Goal: Task Accomplishment & Management: Use online tool/utility

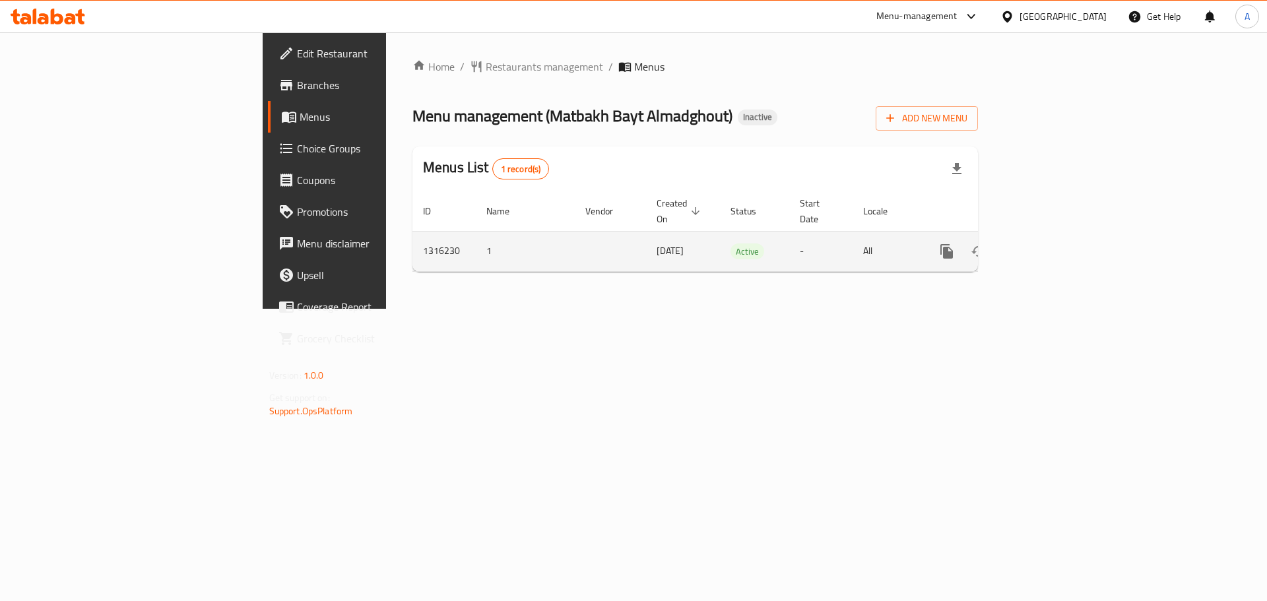
click at [1057, 236] on link "enhanced table" at bounding box center [1042, 252] width 32 height 32
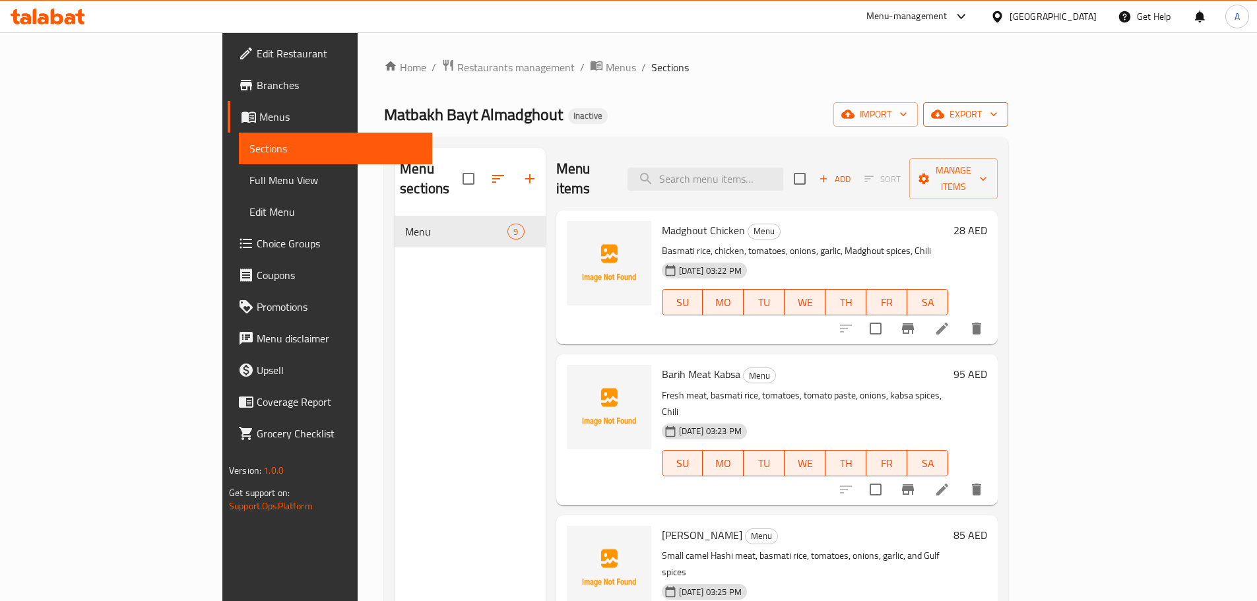
click at [997, 113] on span "export" at bounding box center [965, 114] width 64 height 16
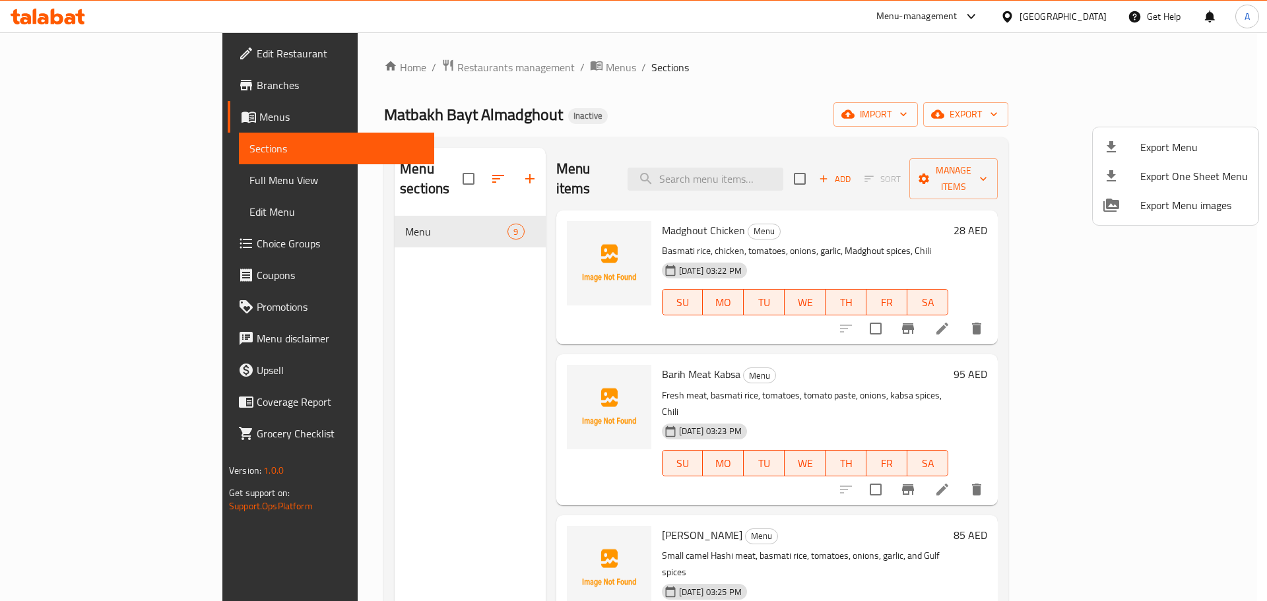
click at [1186, 135] on li "Export Menu" at bounding box center [1175, 147] width 166 height 29
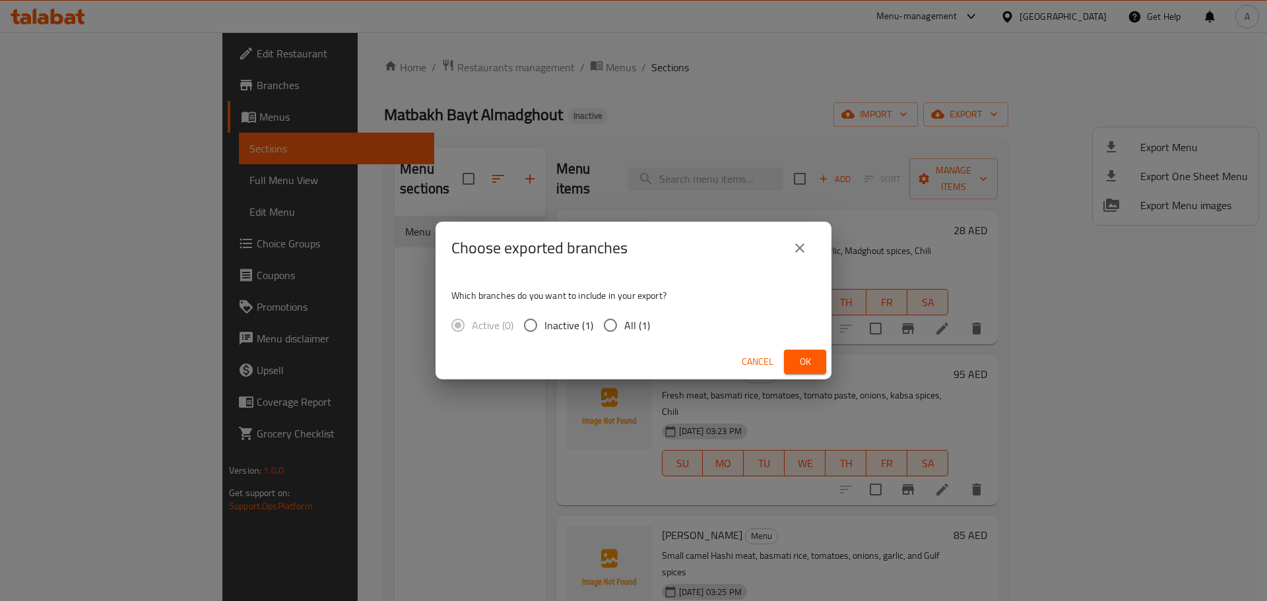
click at [622, 318] on input "All (1)" at bounding box center [610, 325] width 28 height 28
radio input "true"
drag, startPoint x: 792, startPoint y: 356, endPoint x: 741, endPoint y: 263, distance: 106.3
click at [794, 356] on button "Ok" at bounding box center [805, 362] width 42 height 24
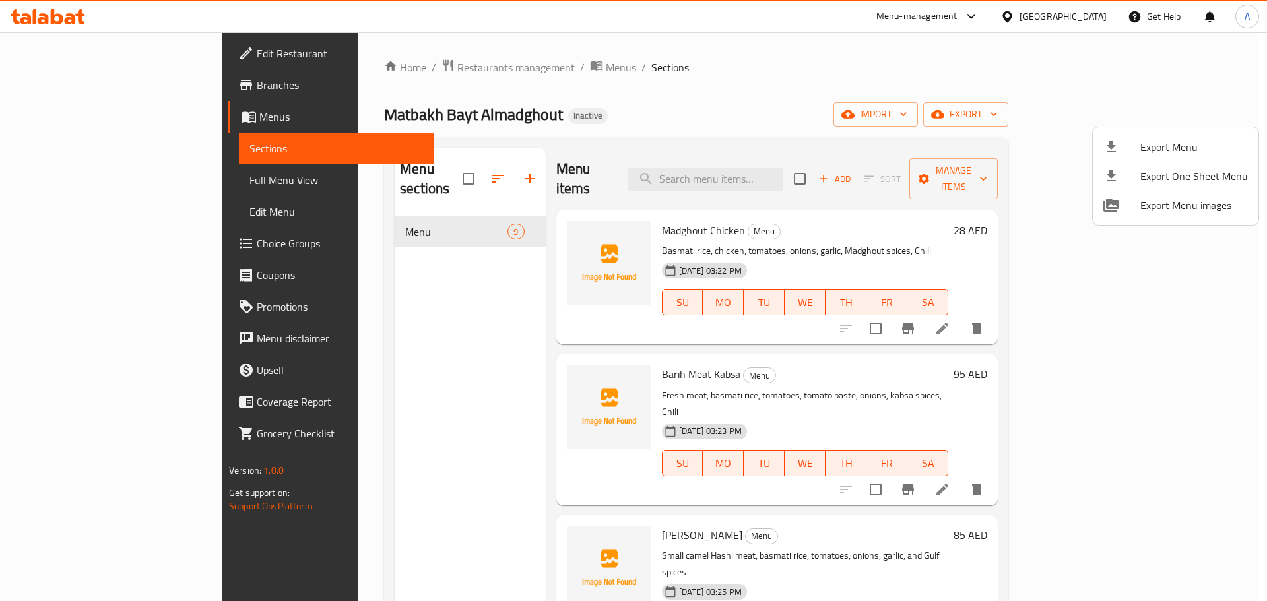
click at [393, 203] on div at bounding box center [633, 300] width 1267 height 601
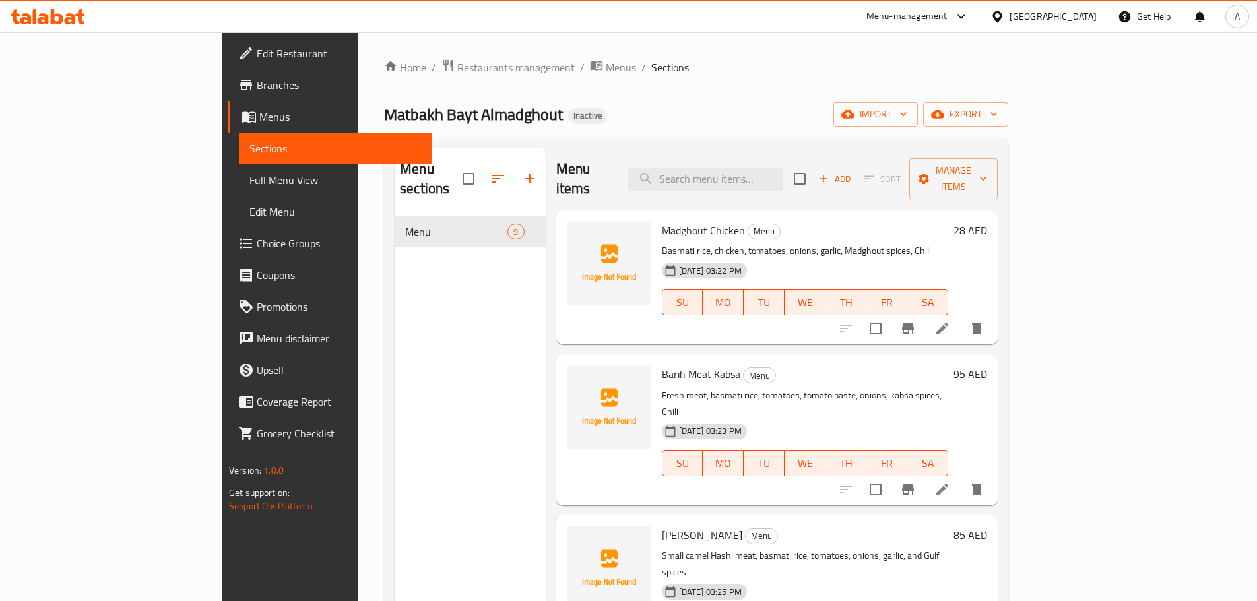
click at [405, 224] on span "Menu" at bounding box center [456, 232] width 102 height 16
click at [455, 165] on input "checkbox" at bounding box center [469, 179] width 28 height 28
checkbox input "true"
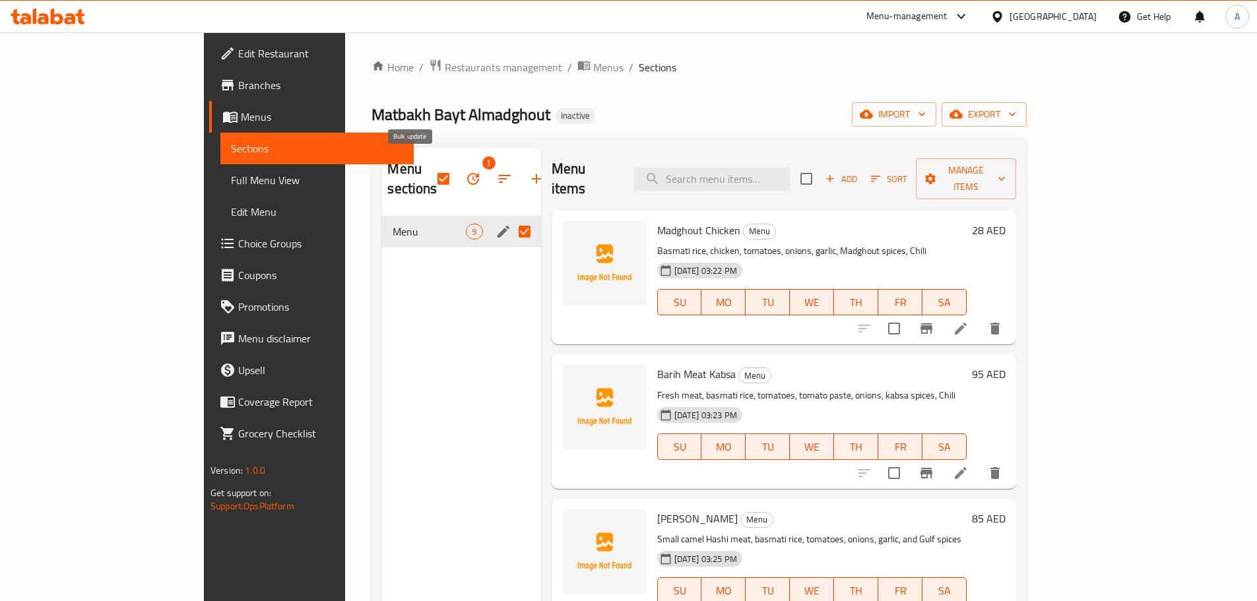
click at [465, 171] on icon "button" at bounding box center [473, 179] width 16 height 16
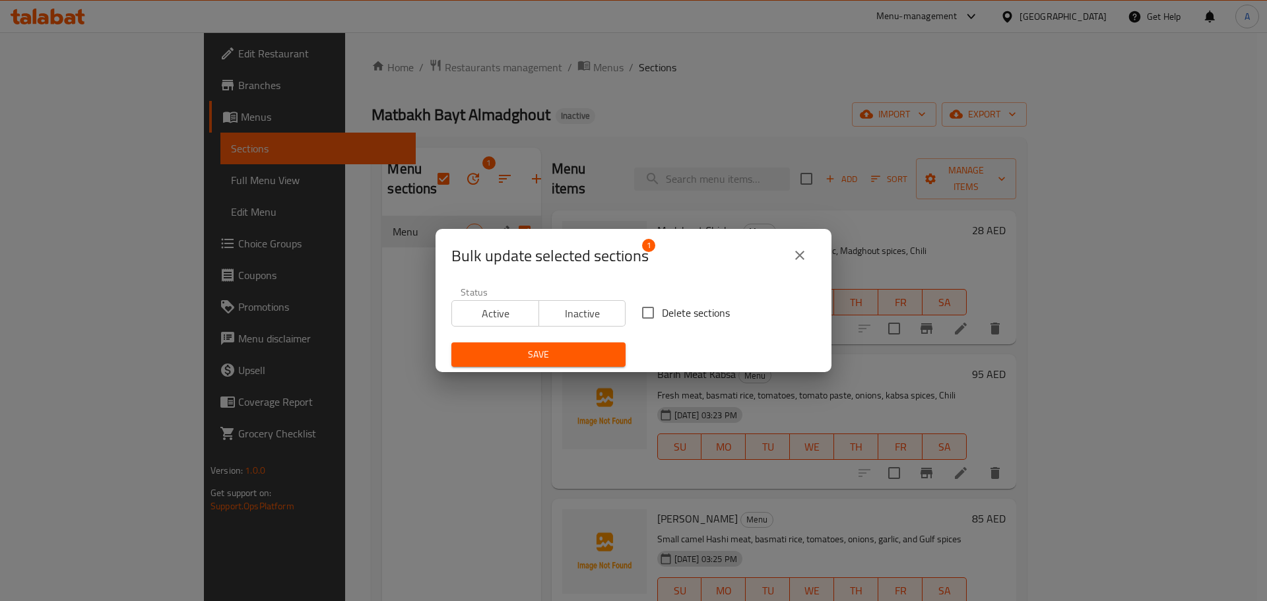
click at [656, 315] on input "Delete sections" at bounding box center [648, 313] width 28 height 28
checkbox input "true"
click at [573, 359] on span "Save" at bounding box center [538, 354] width 153 height 16
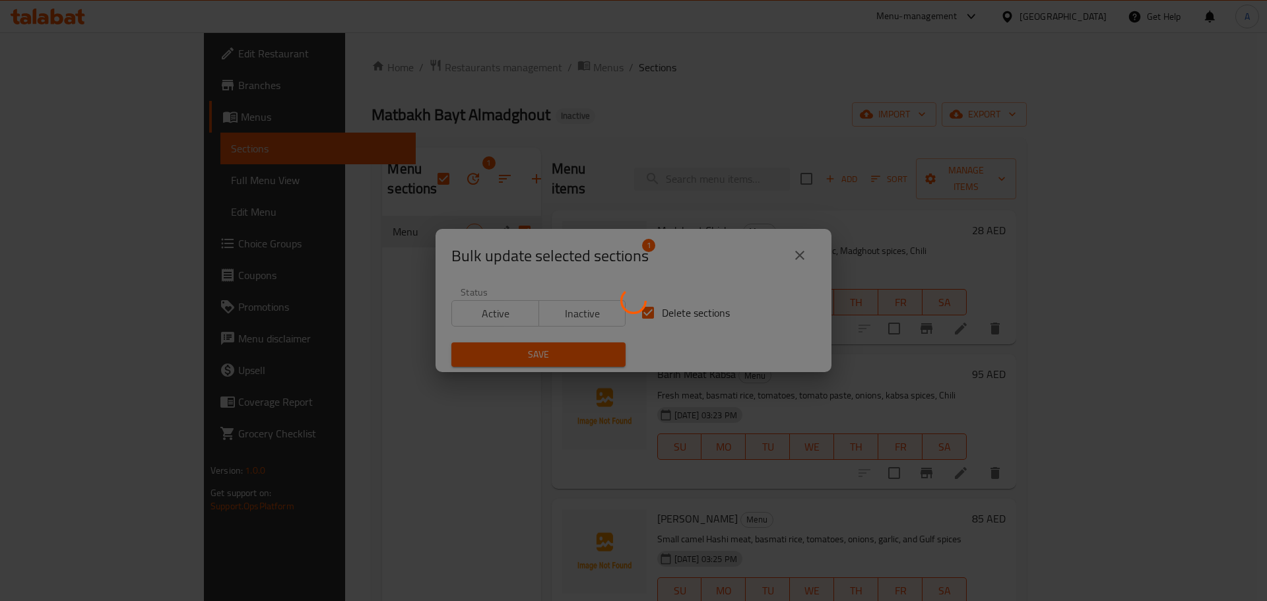
checkbox input "false"
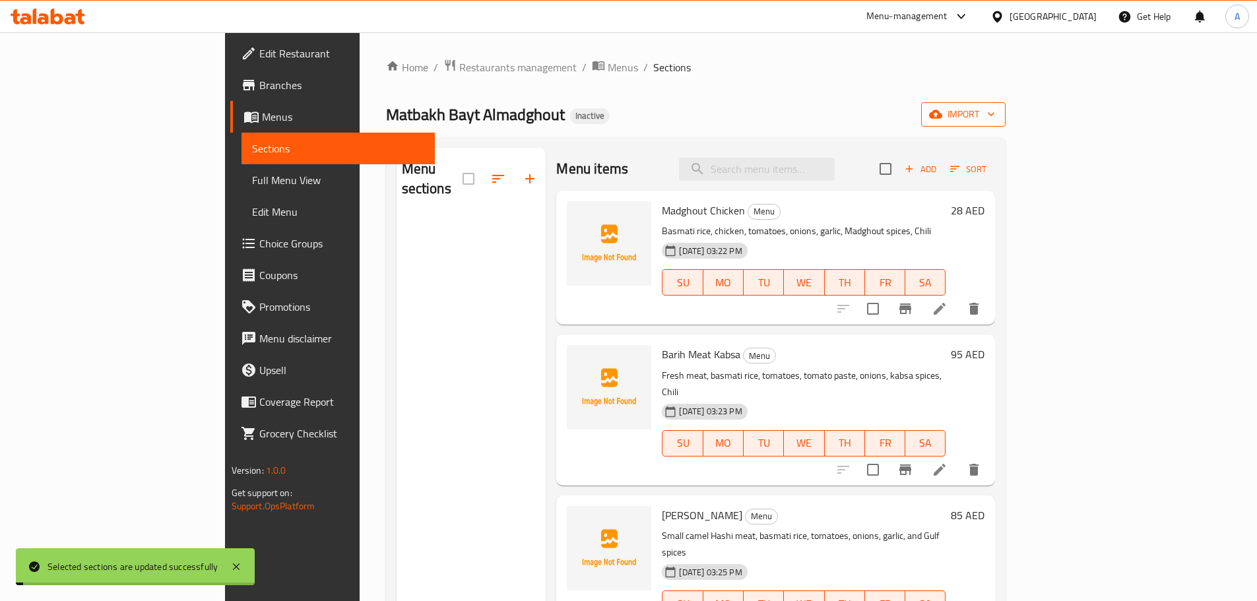
click at [995, 119] on span "import" at bounding box center [962, 114] width 63 height 16
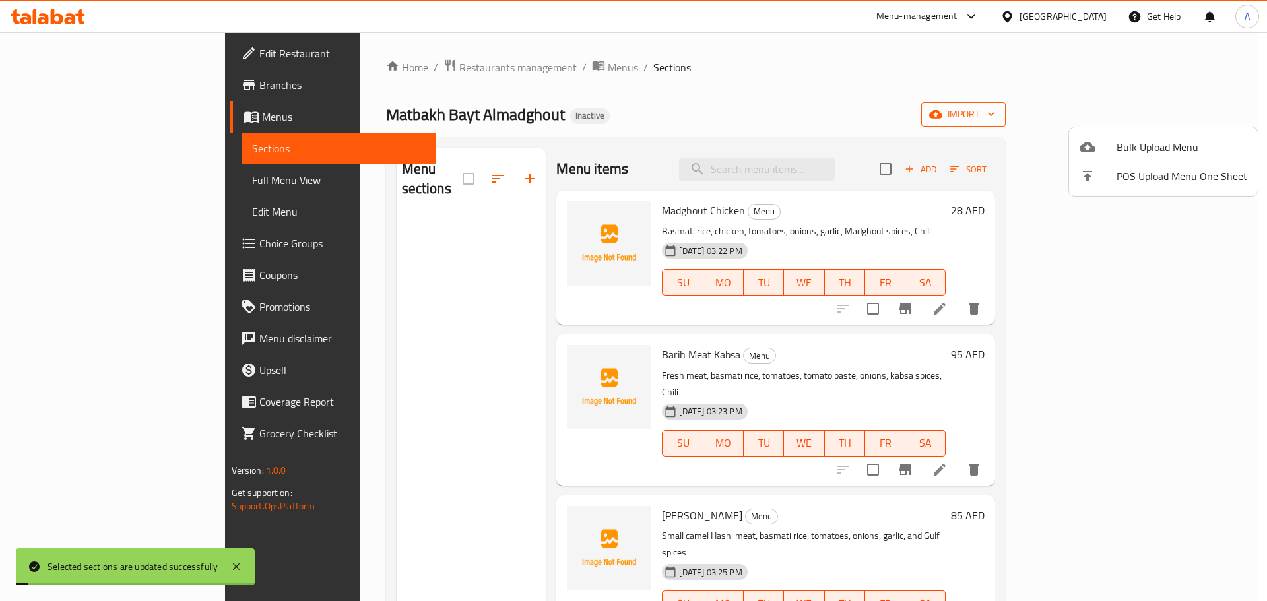
click at [1156, 144] on span "Bulk Upload Menu" at bounding box center [1181, 147] width 131 height 16
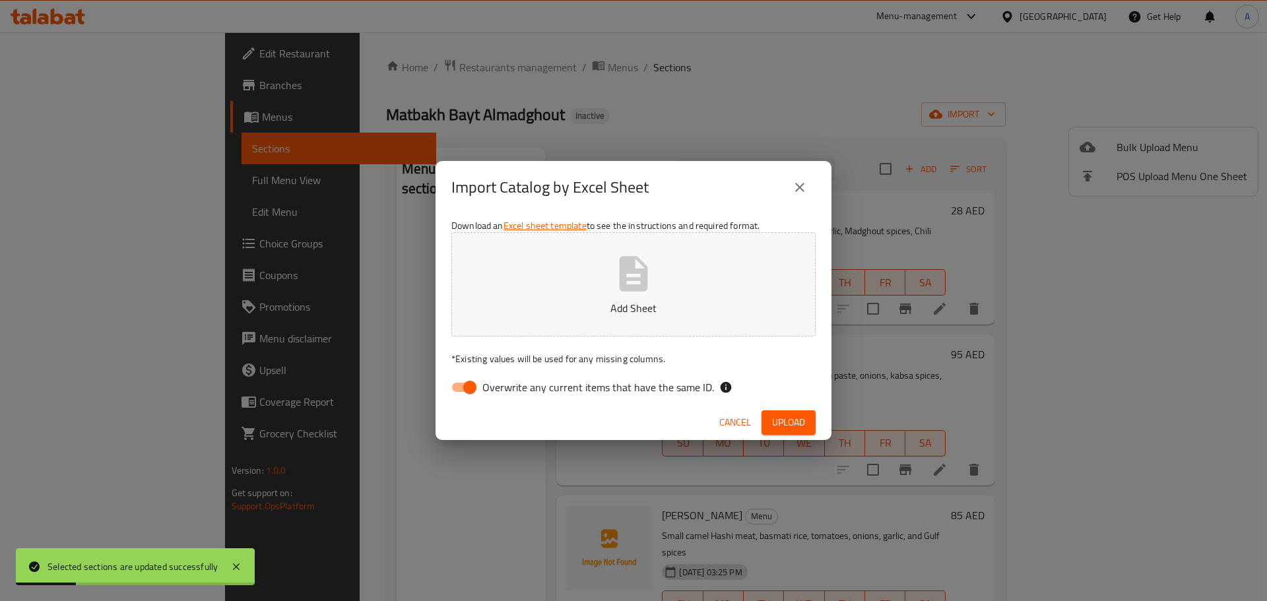
click at [726, 239] on button "Add Sheet" at bounding box center [633, 284] width 364 height 104
click at [699, 383] on span "Overwrite any current items that have the same ID." at bounding box center [598, 387] width 232 height 16
click at [507, 383] on input "Overwrite any current items that have the same ID." at bounding box center [469, 387] width 75 height 25
checkbox input "false"
click at [776, 421] on span "Upload" at bounding box center [788, 422] width 33 height 16
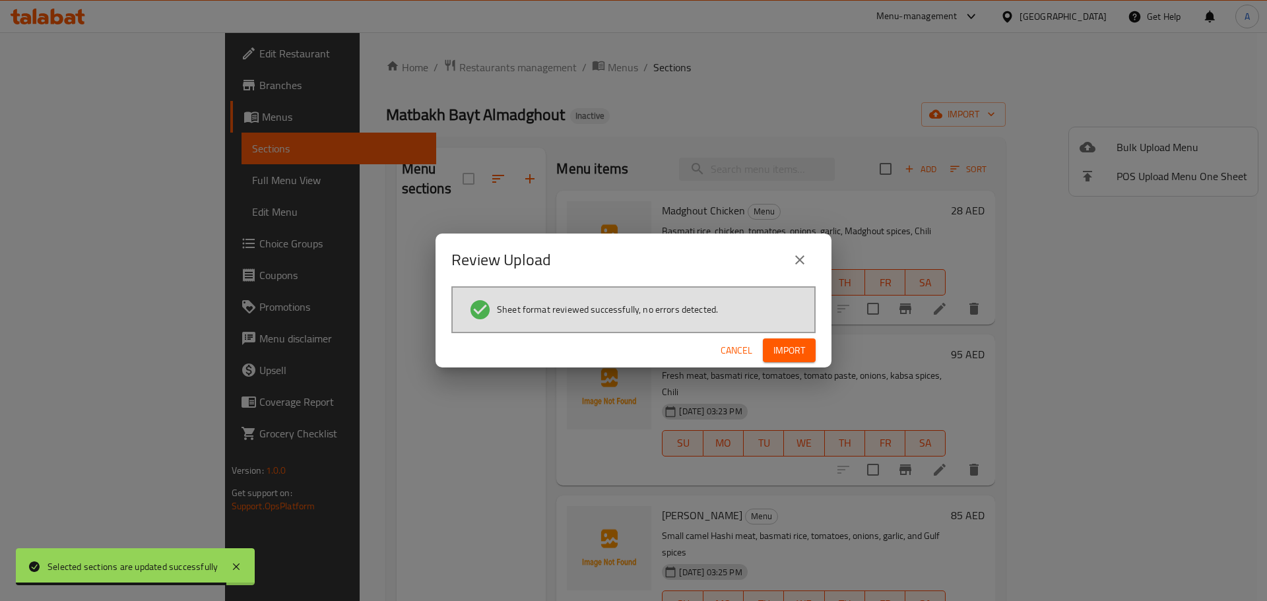
drag, startPoint x: 474, startPoint y: 265, endPoint x: 538, endPoint y: 280, distance: 65.8
click at [474, 265] on h2 "Review Upload" at bounding box center [501, 259] width 100 height 21
click at [791, 350] on span "Import" at bounding box center [789, 350] width 32 height 16
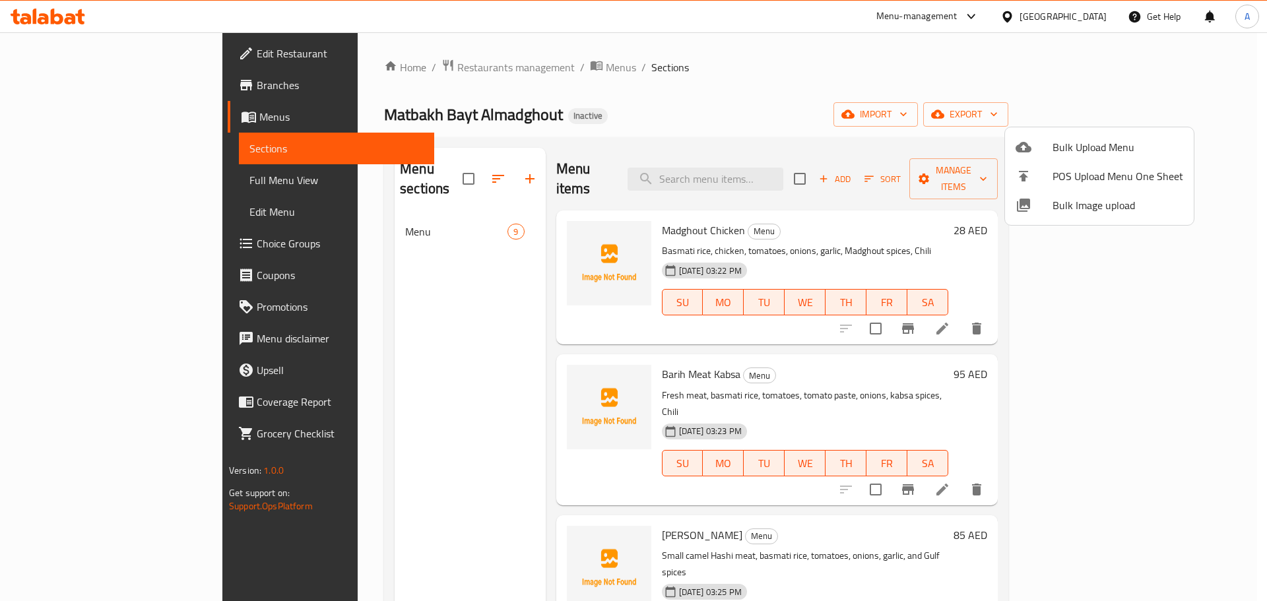
drag, startPoint x: 408, startPoint y: 110, endPoint x: 241, endPoint y: 112, distance: 166.9
click at [241, 112] on div at bounding box center [633, 300] width 1267 height 601
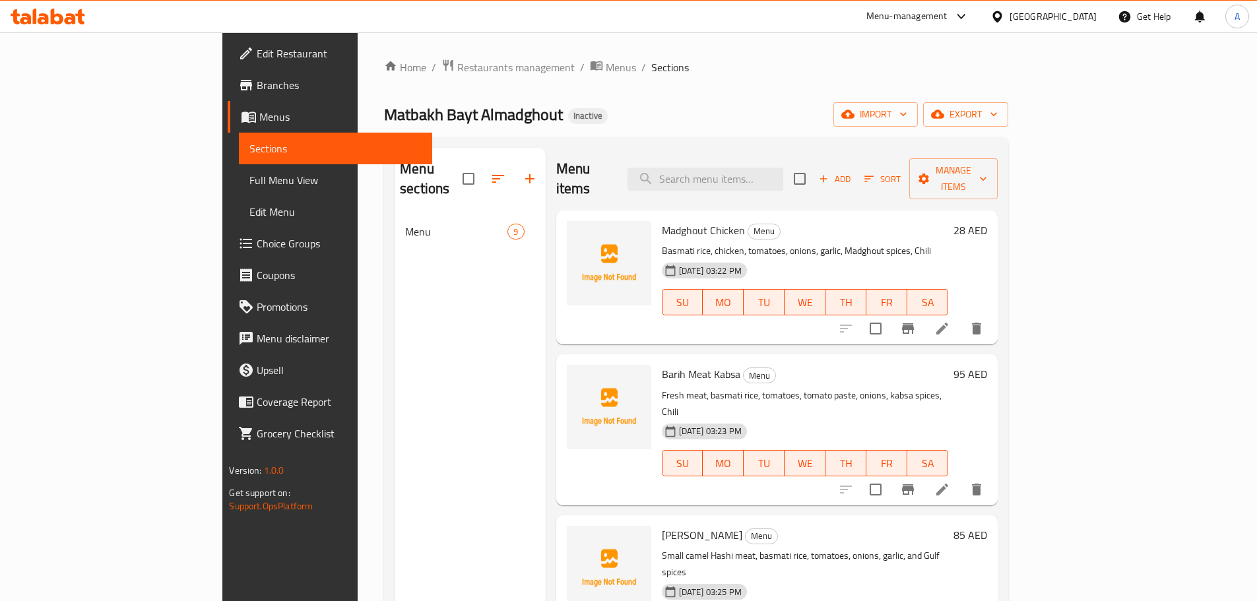
click at [384, 112] on span "Matbakh Bayt Almadghout" at bounding box center [473, 115] width 179 height 30
copy span "Matbakh Bayt Almadghout"
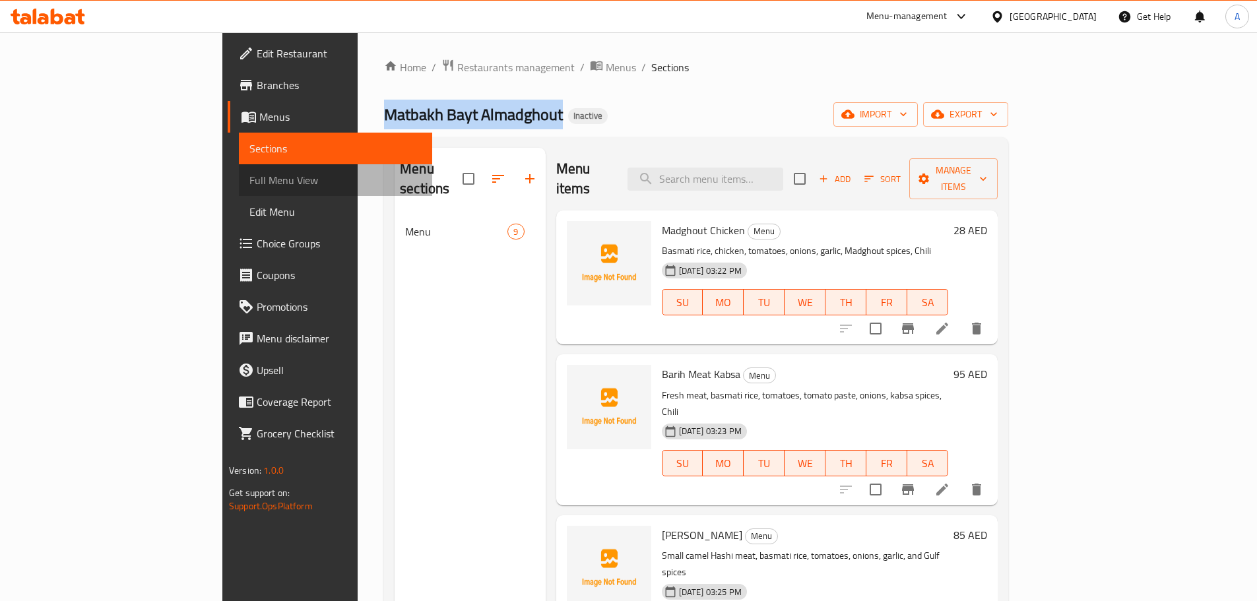
click at [249, 181] on span "Full Menu View" at bounding box center [335, 180] width 172 height 16
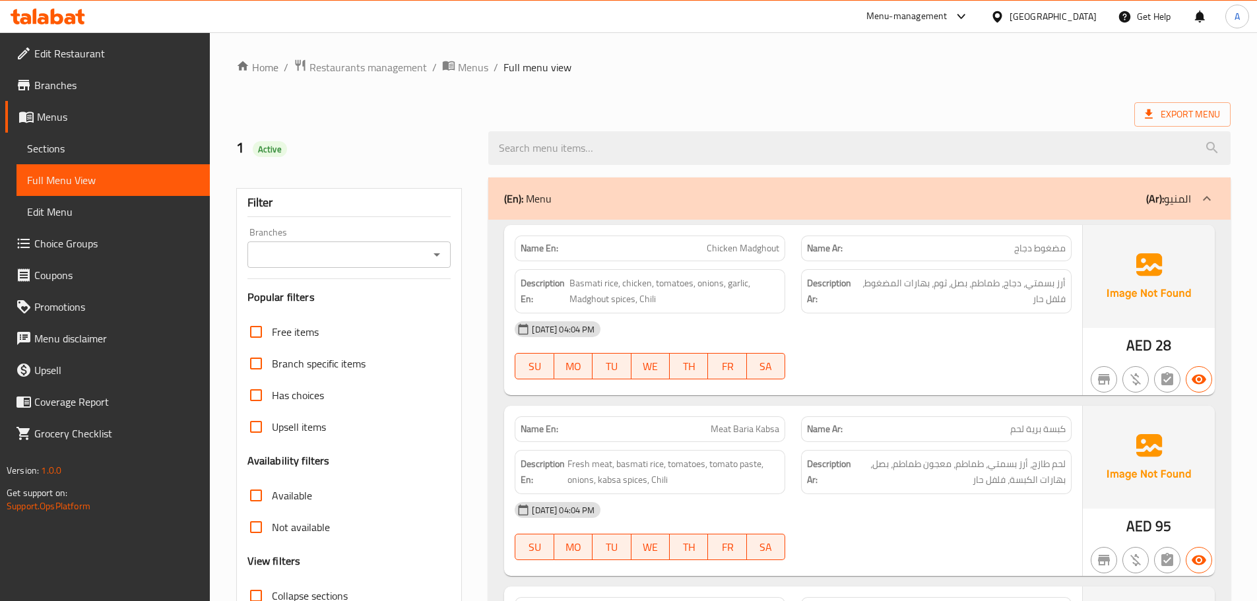
scroll to position [706, 0]
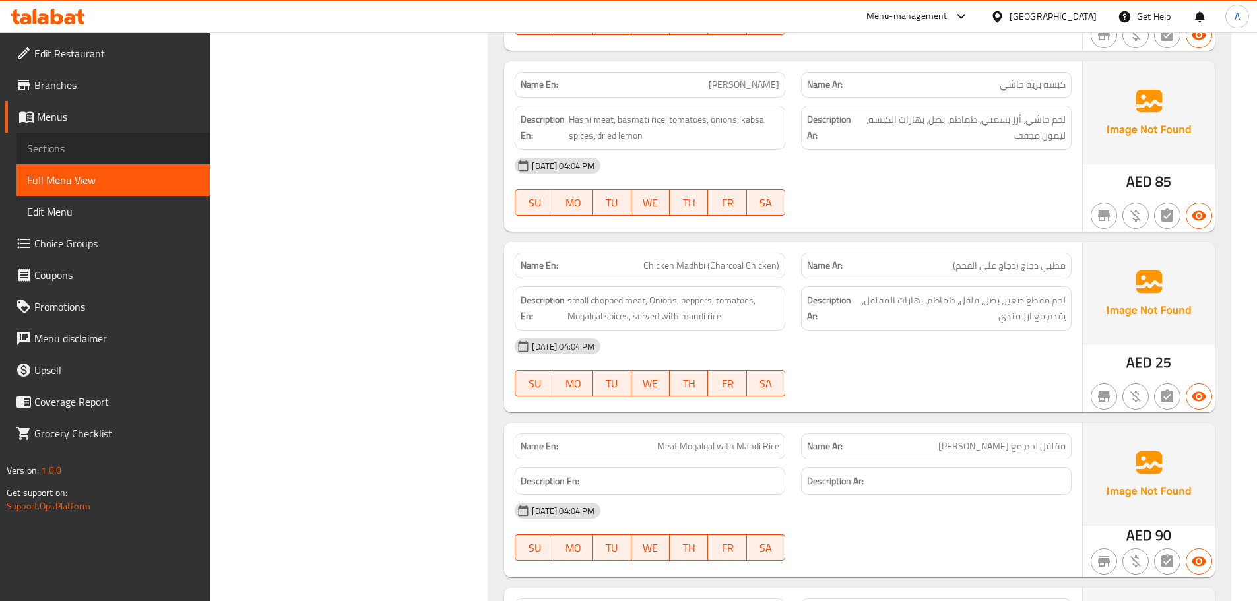
click at [73, 160] on link "Sections" at bounding box center [112, 149] width 193 height 32
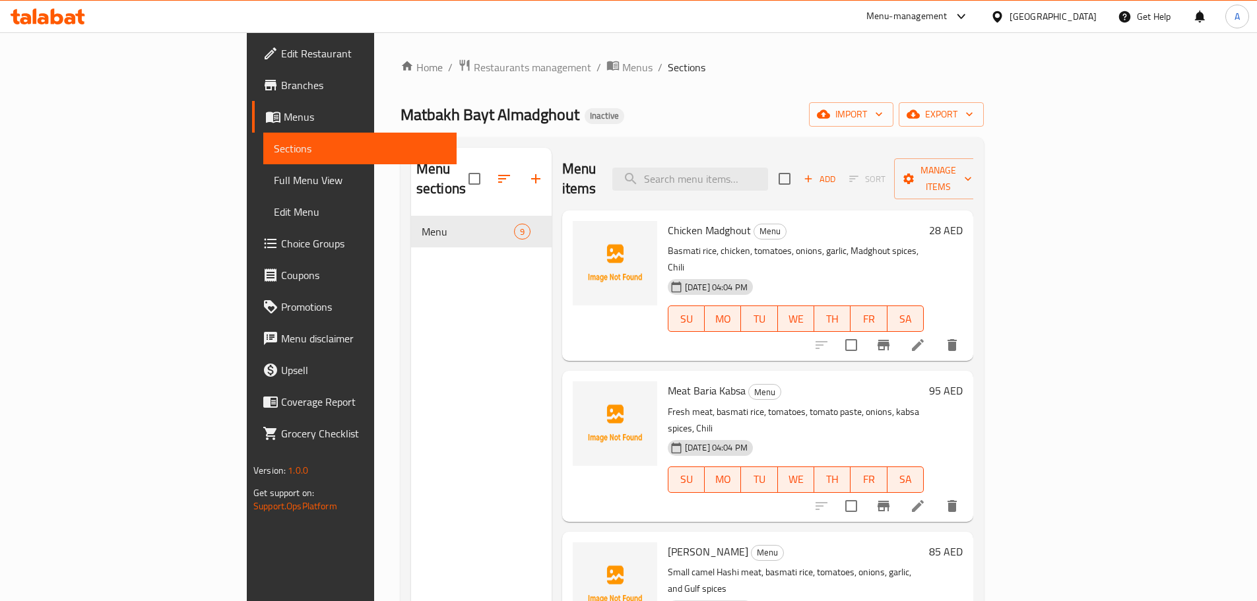
click at [695, 79] on div "Home / Restaurants management / Menus / Sections Matbakh Bayt Almadghout Inacti…" at bounding box center [691, 409] width 583 height 701
click at [973, 109] on span "export" at bounding box center [941, 114] width 64 height 16
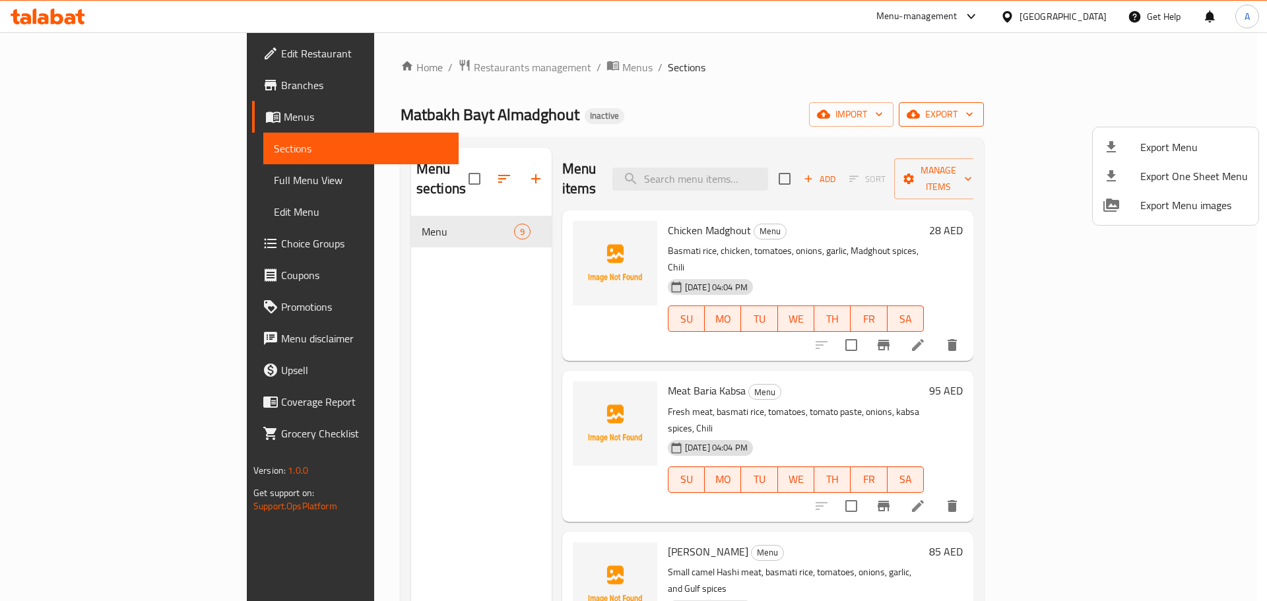
click at [1160, 139] on span "Export Menu" at bounding box center [1194, 147] width 108 height 16
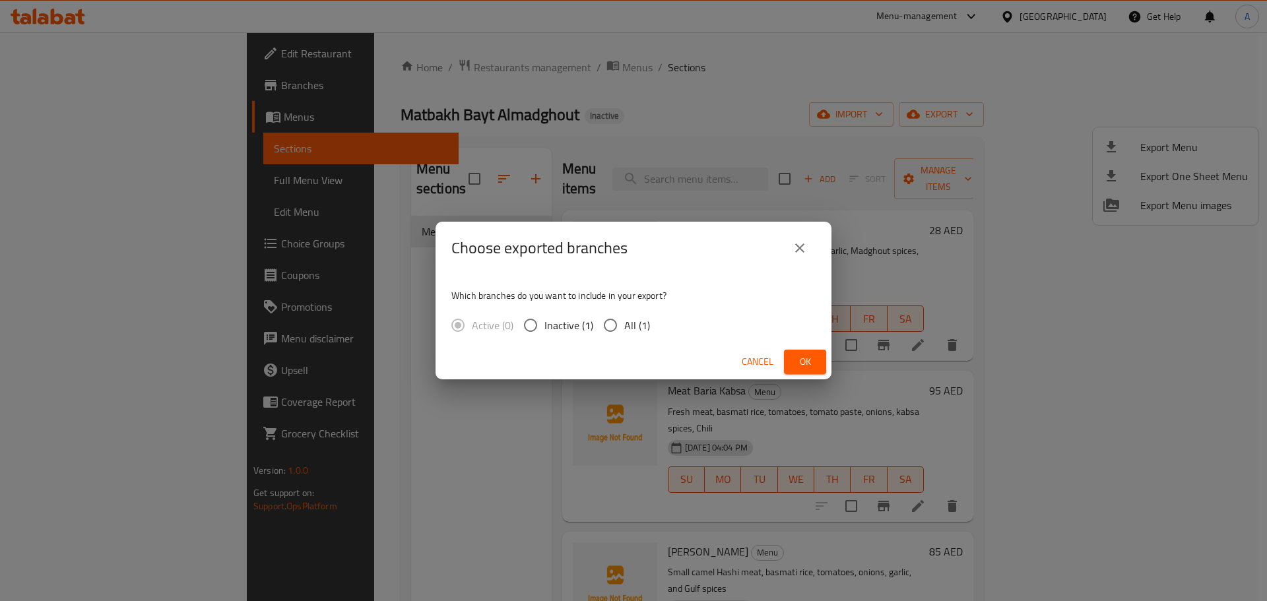
click at [635, 325] on span "All (1)" at bounding box center [637, 325] width 26 height 16
click at [634, 333] on span "All (1)" at bounding box center [637, 325] width 26 height 16
click at [624, 333] on input "All (1)" at bounding box center [610, 325] width 28 height 28
radio input "true"
click at [809, 361] on span "Ok" at bounding box center [804, 362] width 21 height 16
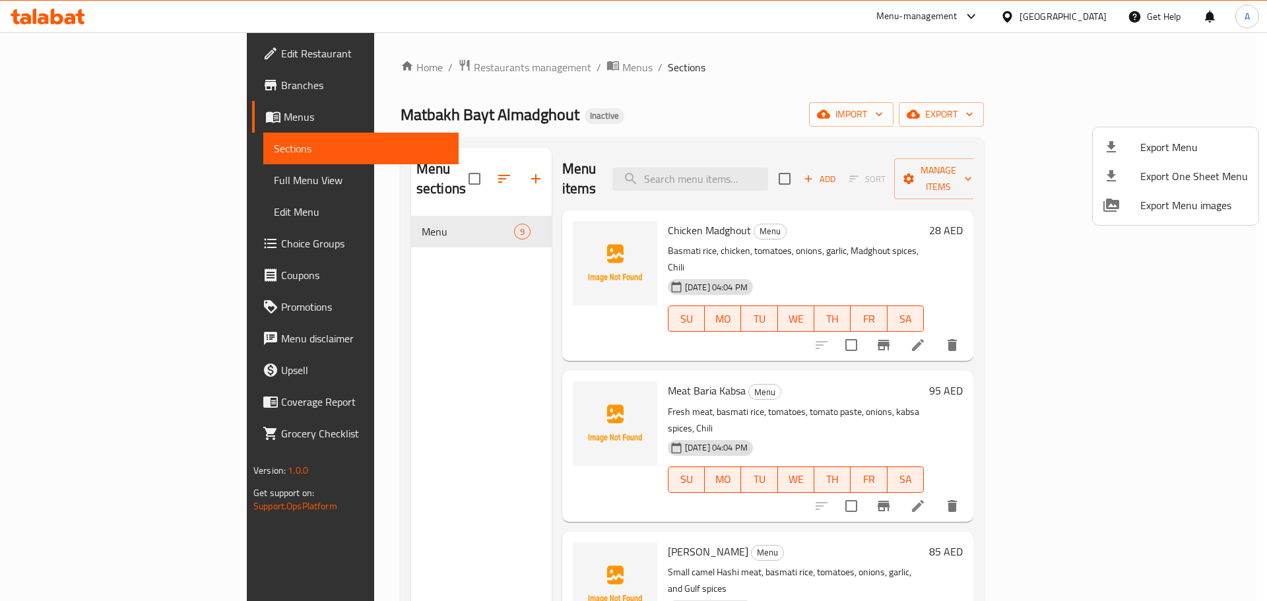
click at [158, 174] on div at bounding box center [633, 300] width 1267 height 601
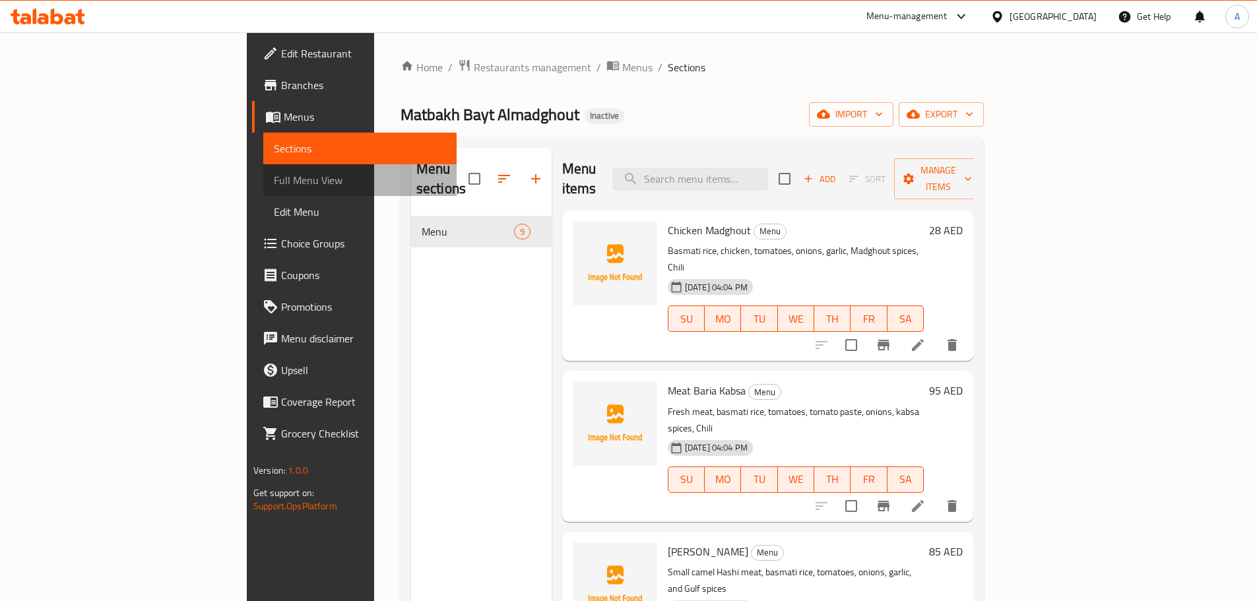
click at [274, 177] on span "Full Menu View" at bounding box center [360, 180] width 172 height 16
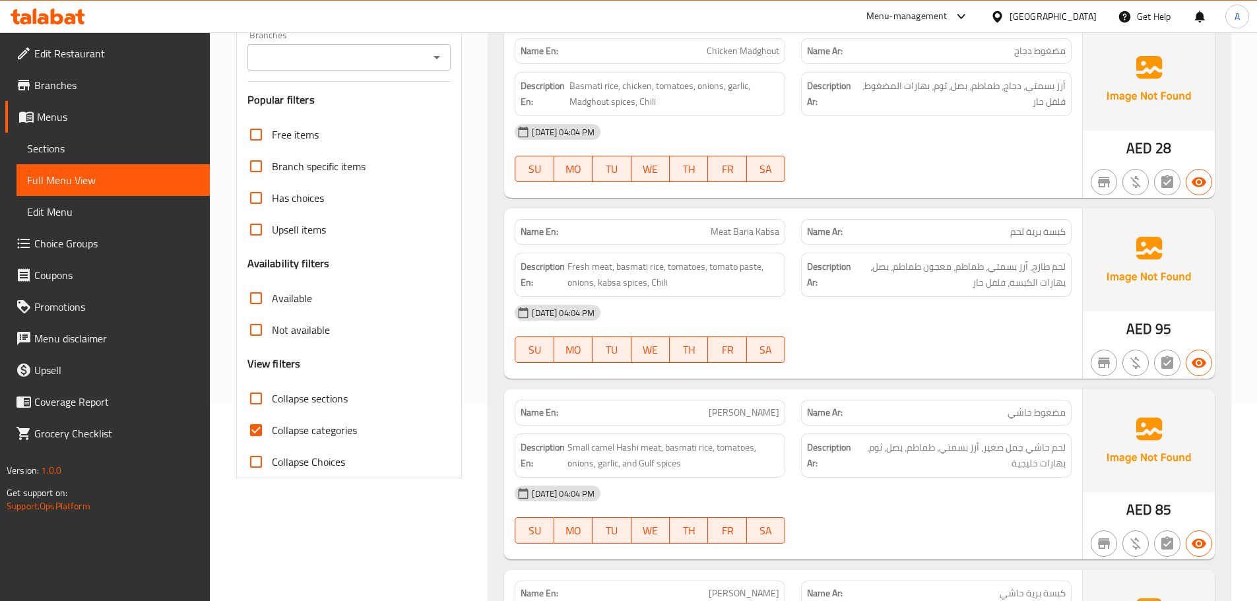
scroll to position [198, 0]
click at [283, 432] on span "Collapse categories" at bounding box center [314, 430] width 85 height 16
click at [272, 432] on input "Collapse categories" at bounding box center [256, 430] width 32 height 32
checkbox input "false"
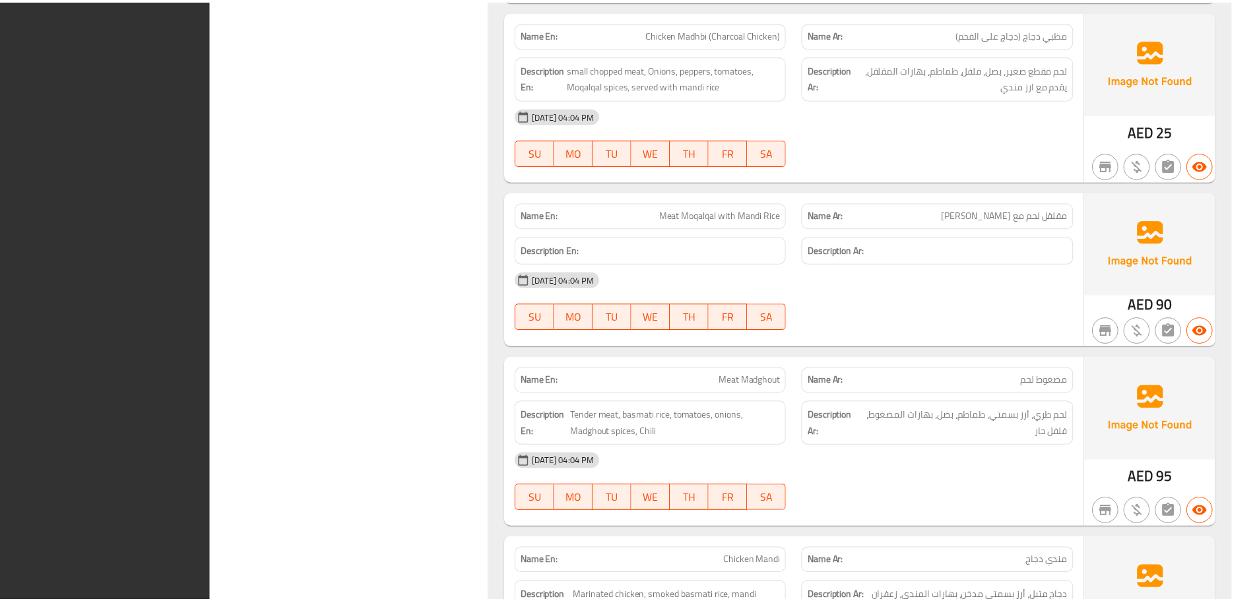
scroll to position [1277, 0]
